Goal: Navigation & Orientation: Find specific page/section

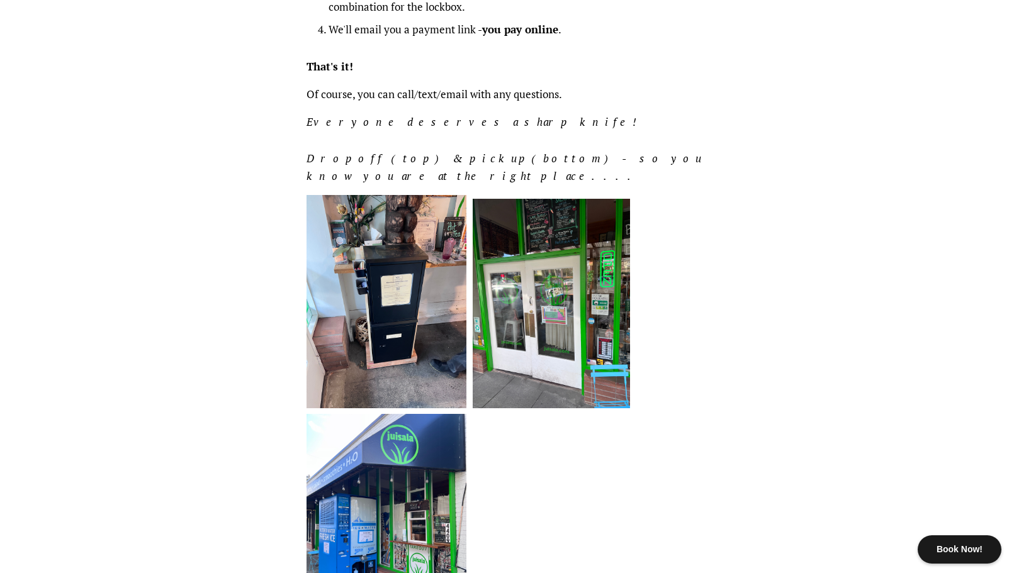
scroll to position [687, 0]
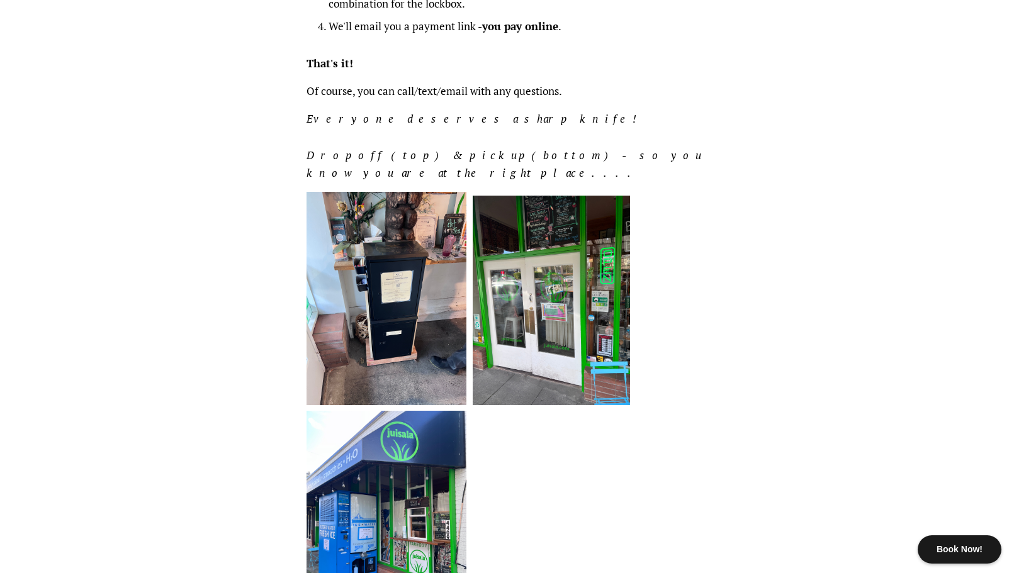
click at [300, 352] on div "Dropping off your knives - Wallingford Go to Juisala in Wallingford 4405 Wallin…" at bounding box center [498, 64] width 420 height 1205
click at [402, 291] on img at bounding box center [387, 298] width 160 height 213
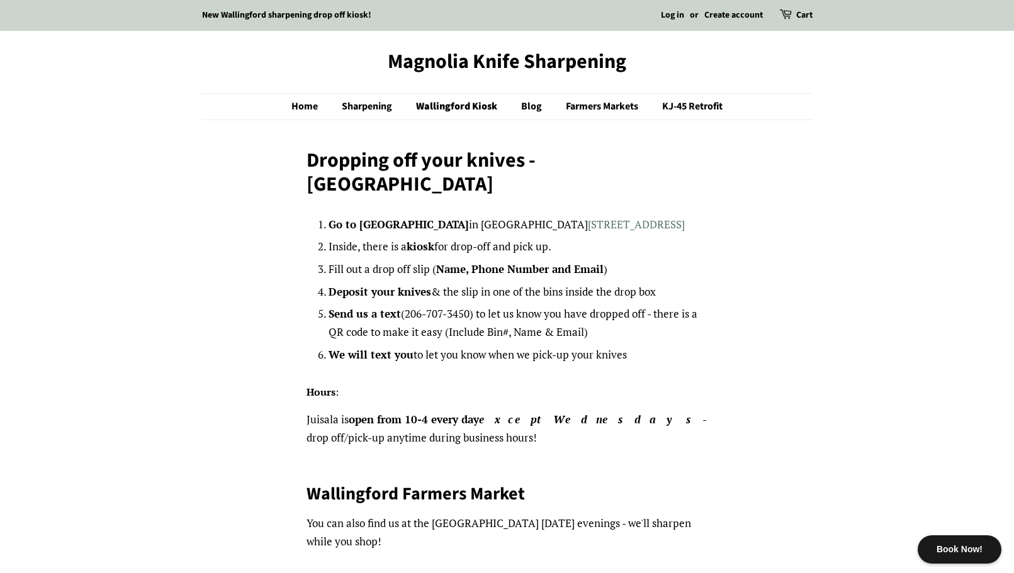
scroll to position [3, 0]
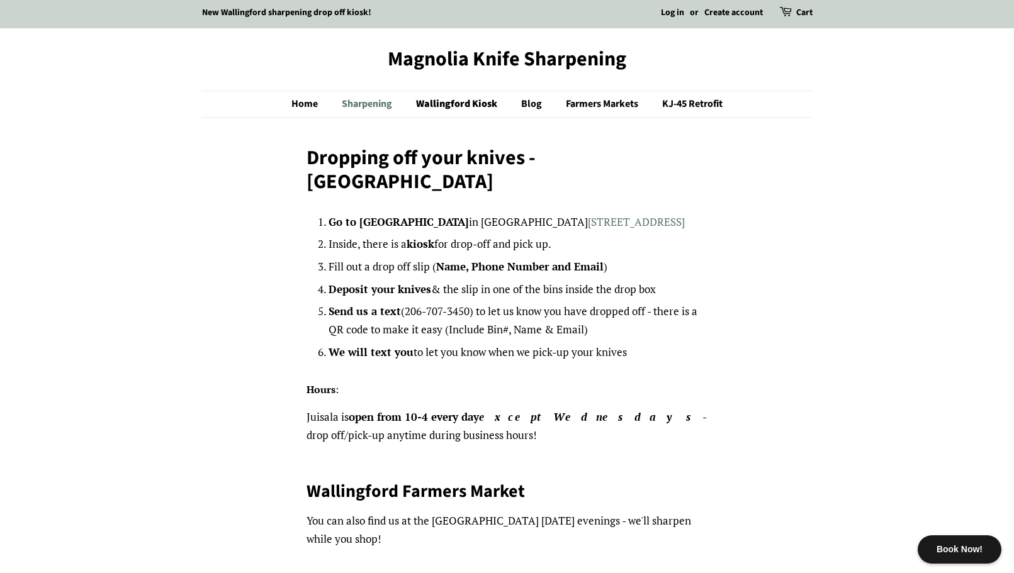
click at [363, 103] on link "Sharpening" at bounding box center [368, 104] width 72 height 26
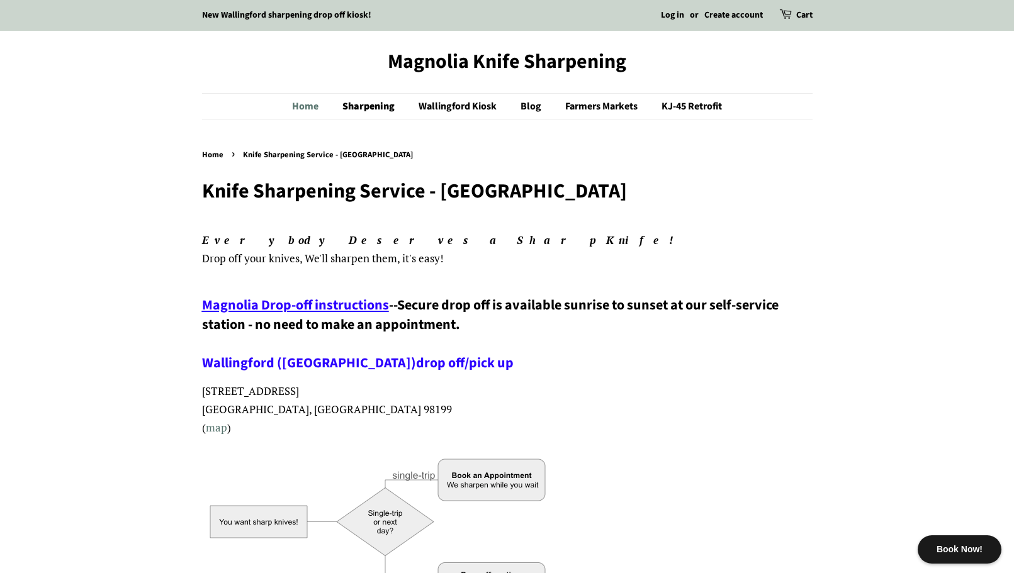
click at [295, 103] on link "Home" at bounding box center [311, 107] width 39 height 26
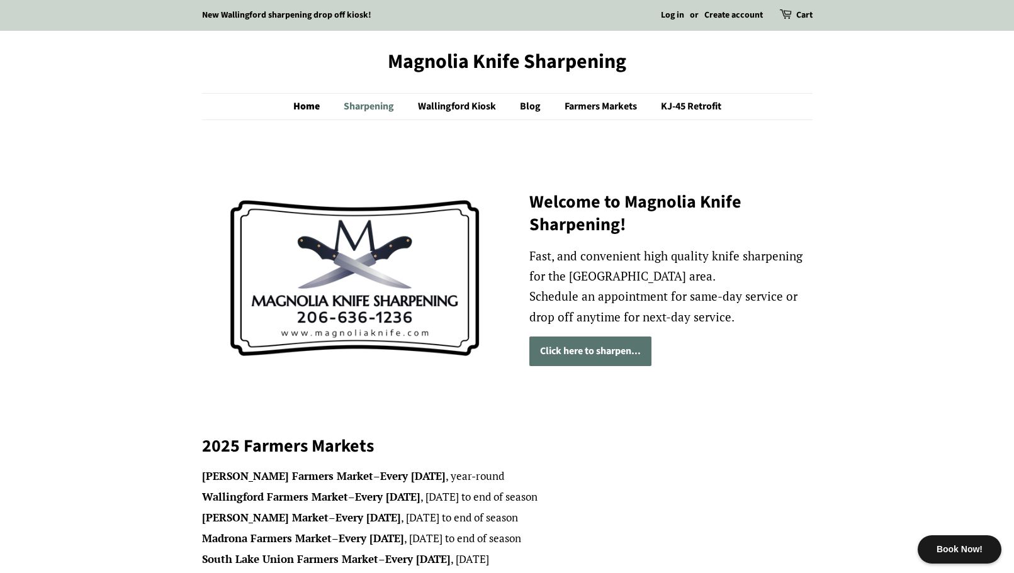
click at [376, 108] on link "Sharpening" at bounding box center [370, 107] width 72 height 26
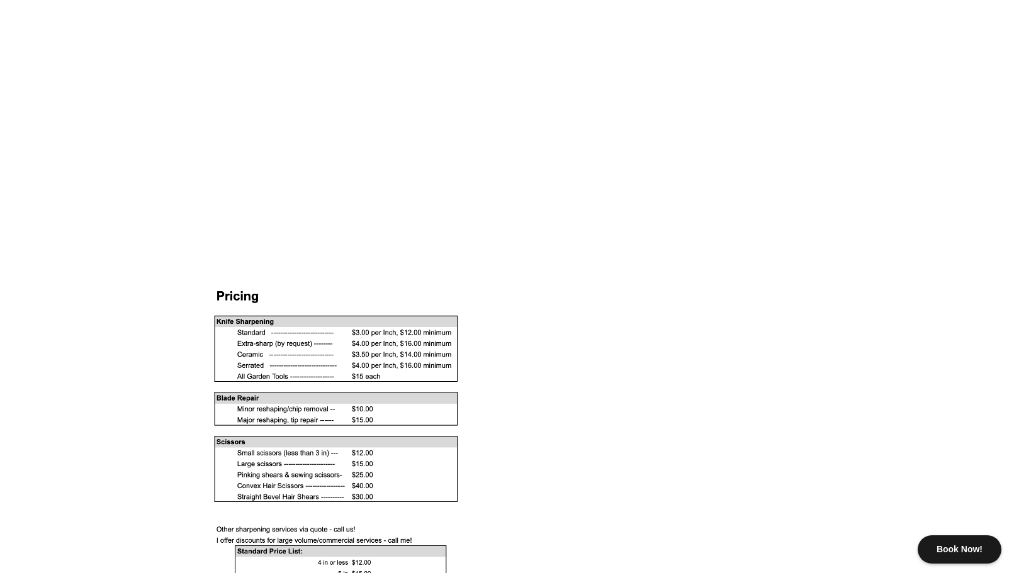
scroll to position [1018, 0]
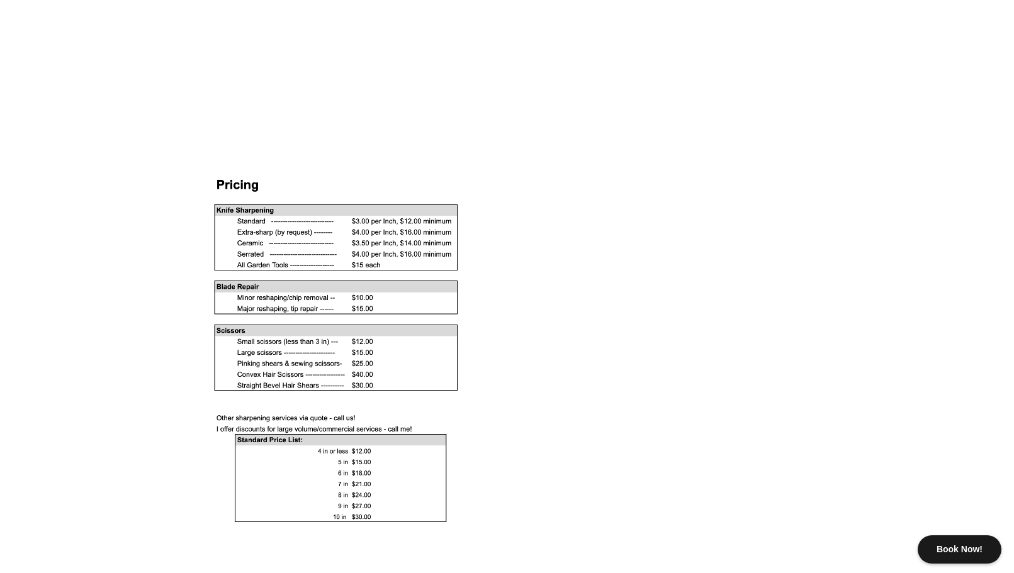
click at [538, 313] on div at bounding box center [507, 353] width 611 height 354
click at [168, 327] on body "Book Now! New Wallingford sharpening drop off kiosk! Log in or Create account C…" at bounding box center [507, 386] width 1014 height 2809
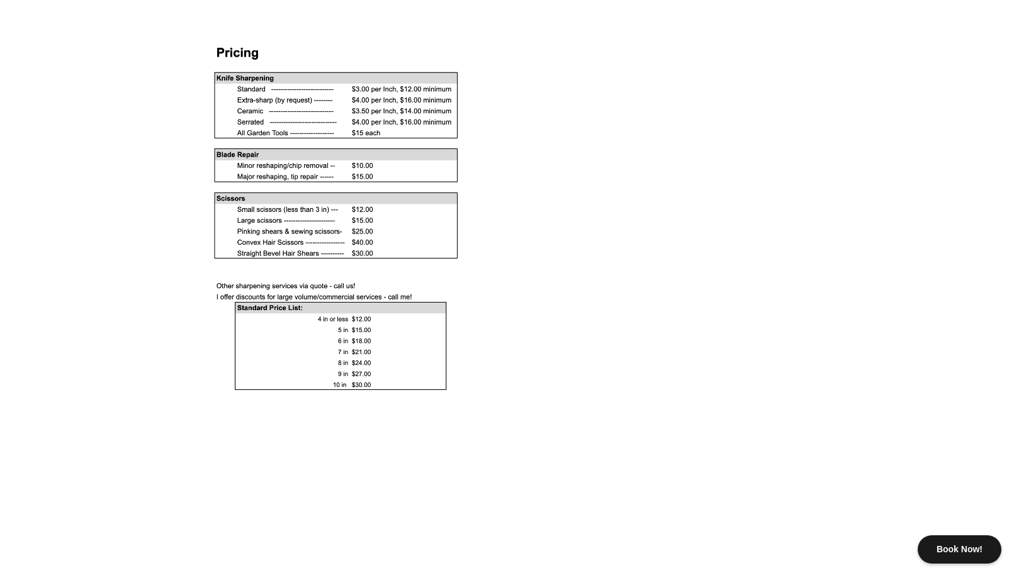
scroll to position [1152, 0]
